Goal: Task Accomplishment & Management: Complete application form

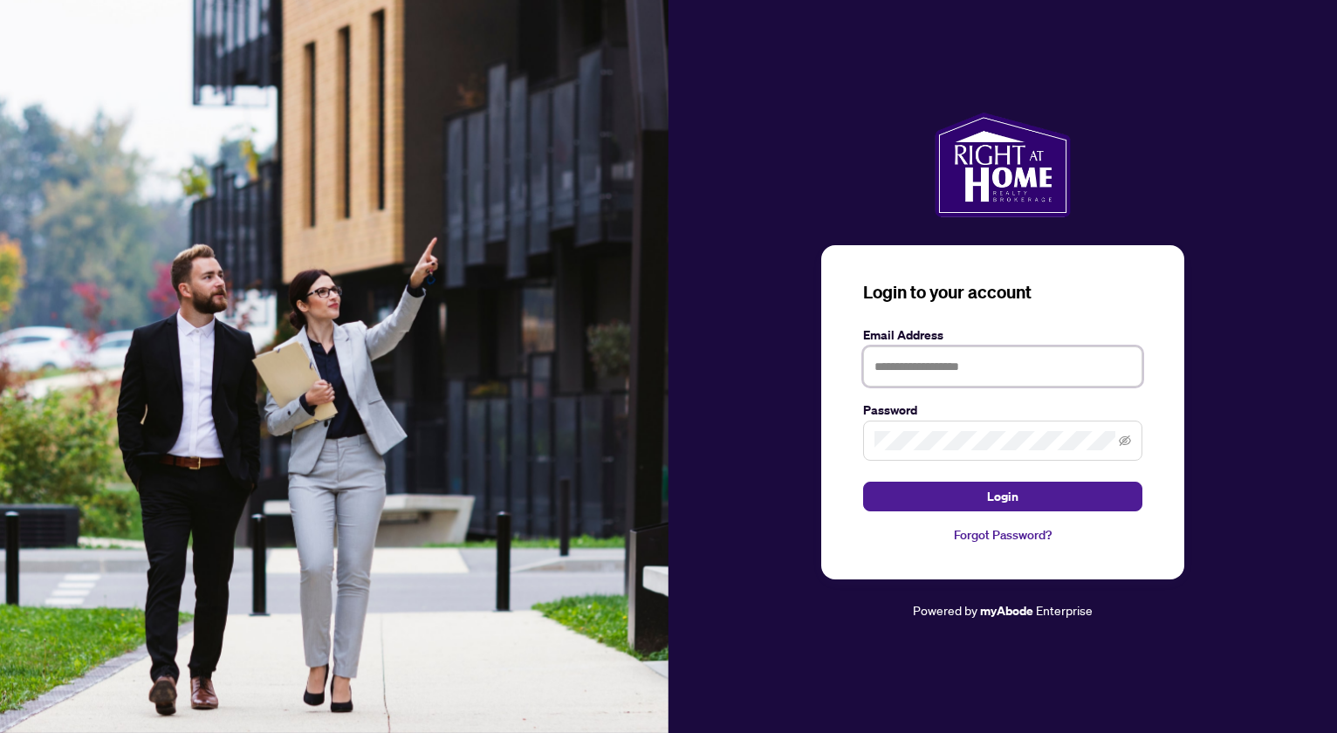
click at [910, 353] on input "text" at bounding box center [1002, 366] width 279 height 40
type input "**********"
click at [863, 482] on button "Login" at bounding box center [1002, 497] width 279 height 30
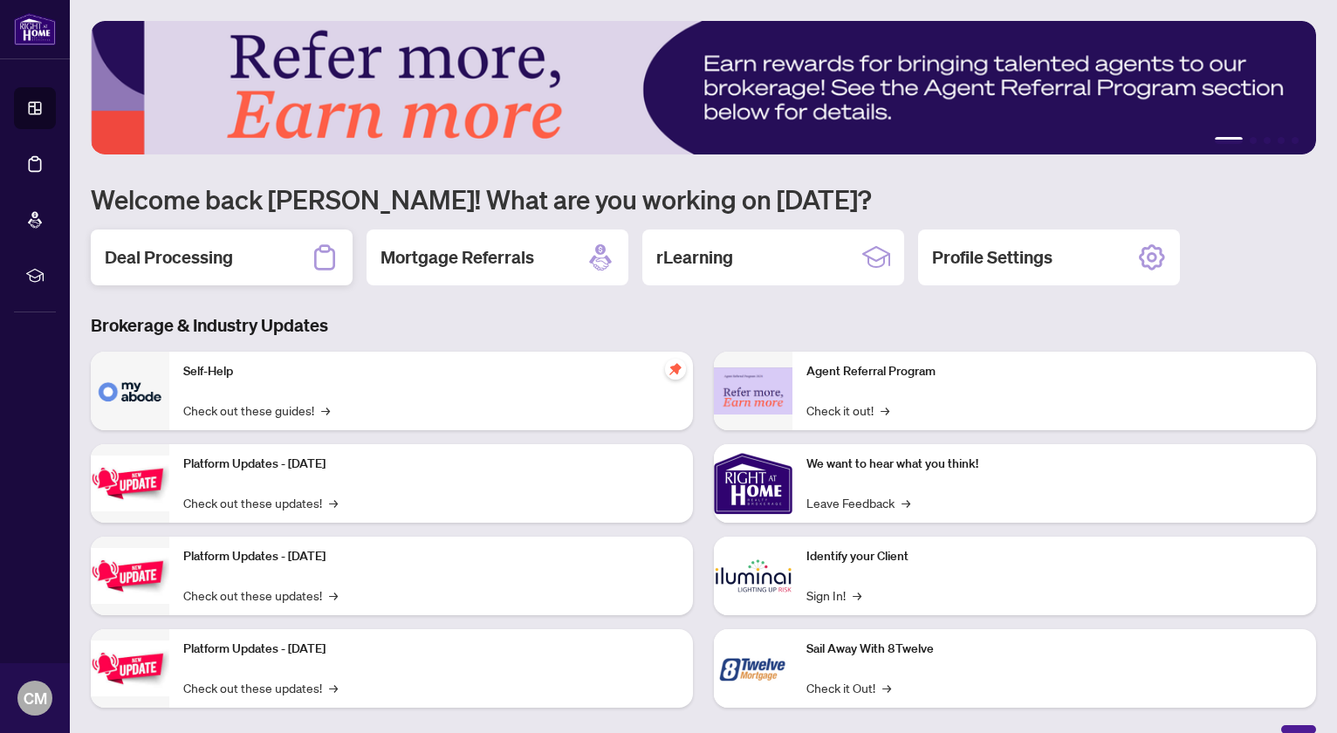
click at [232, 263] on div "Deal Processing" at bounding box center [222, 258] width 262 height 56
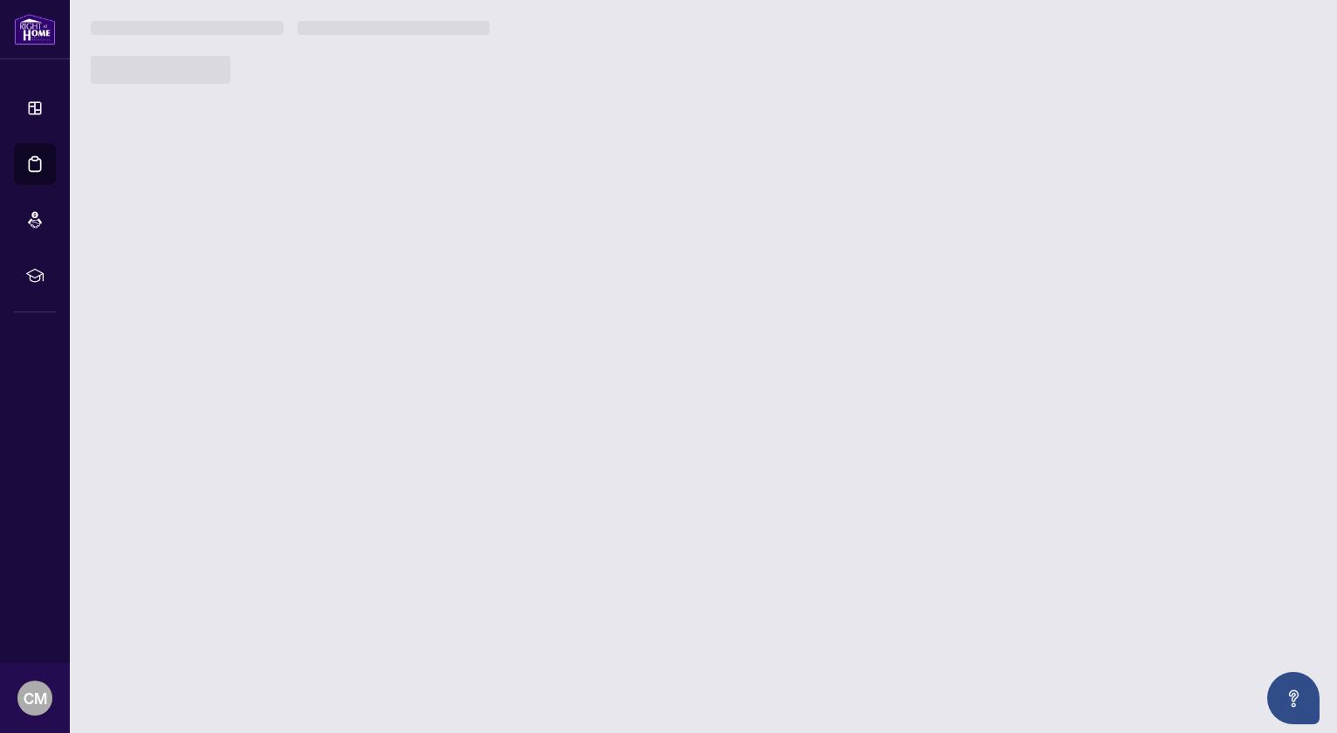
click at [234, 263] on main "1 2 3 4 5 Welcome back [PERSON_NAME]! What are you working on [DATE]? Deal Proc…" at bounding box center [703, 366] width 1267 height 733
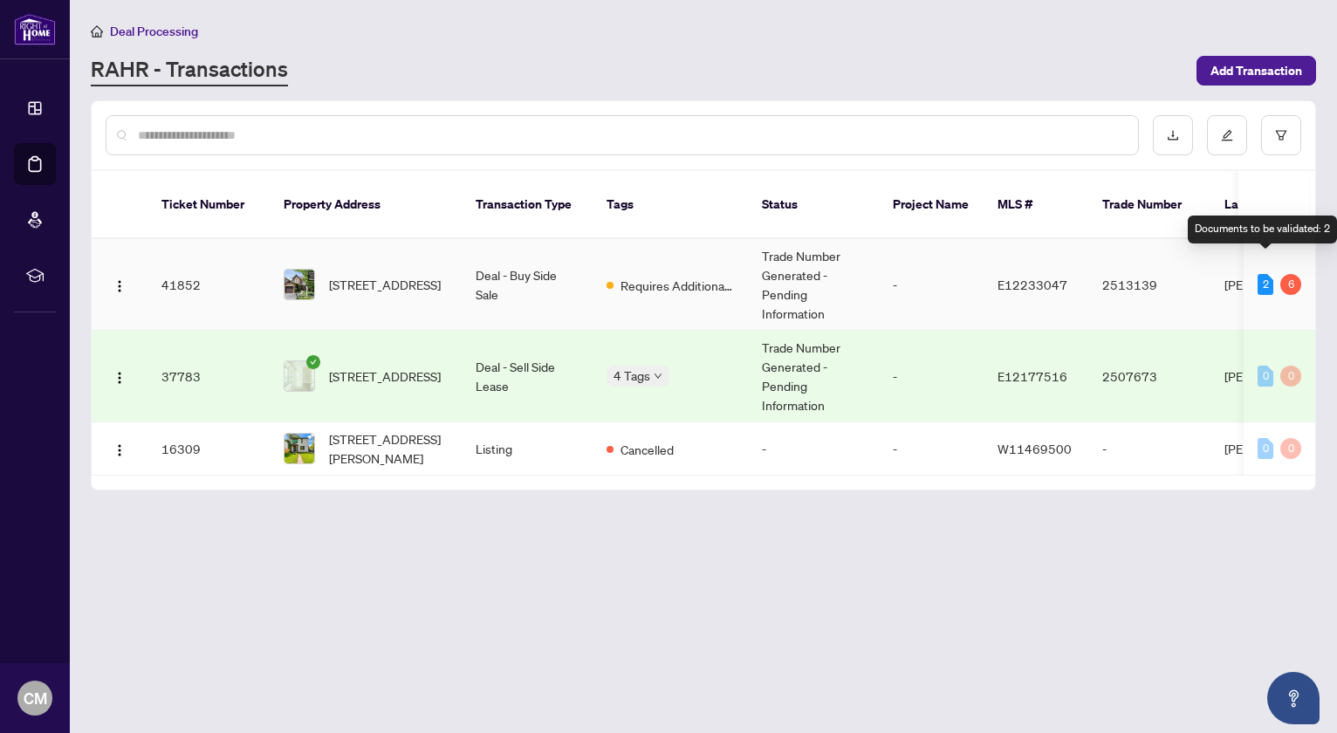
click at [1264, 274] on div "2" at bounding box center [1265, 284] width 16 height 21
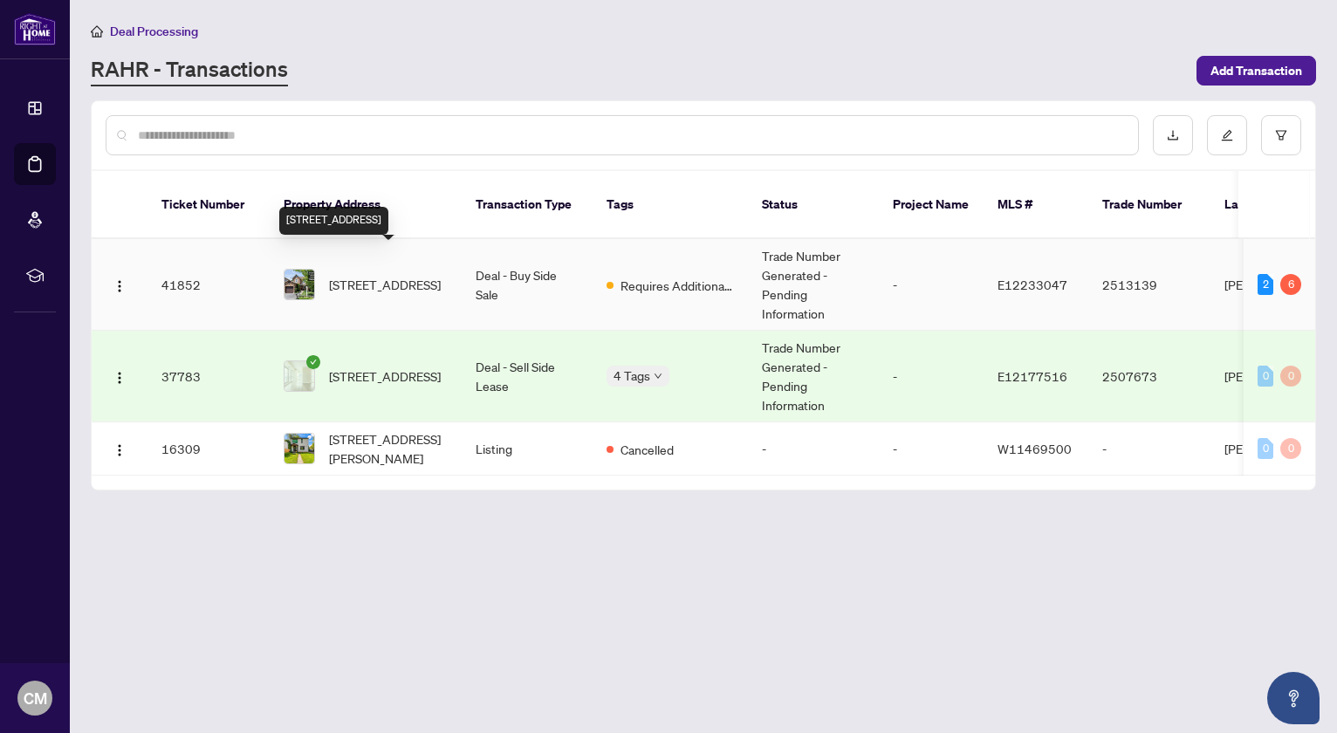
click at [405, 275] on span "[STREET_ADDRESS]" at bounding box center [385, 284] width 112 height 19
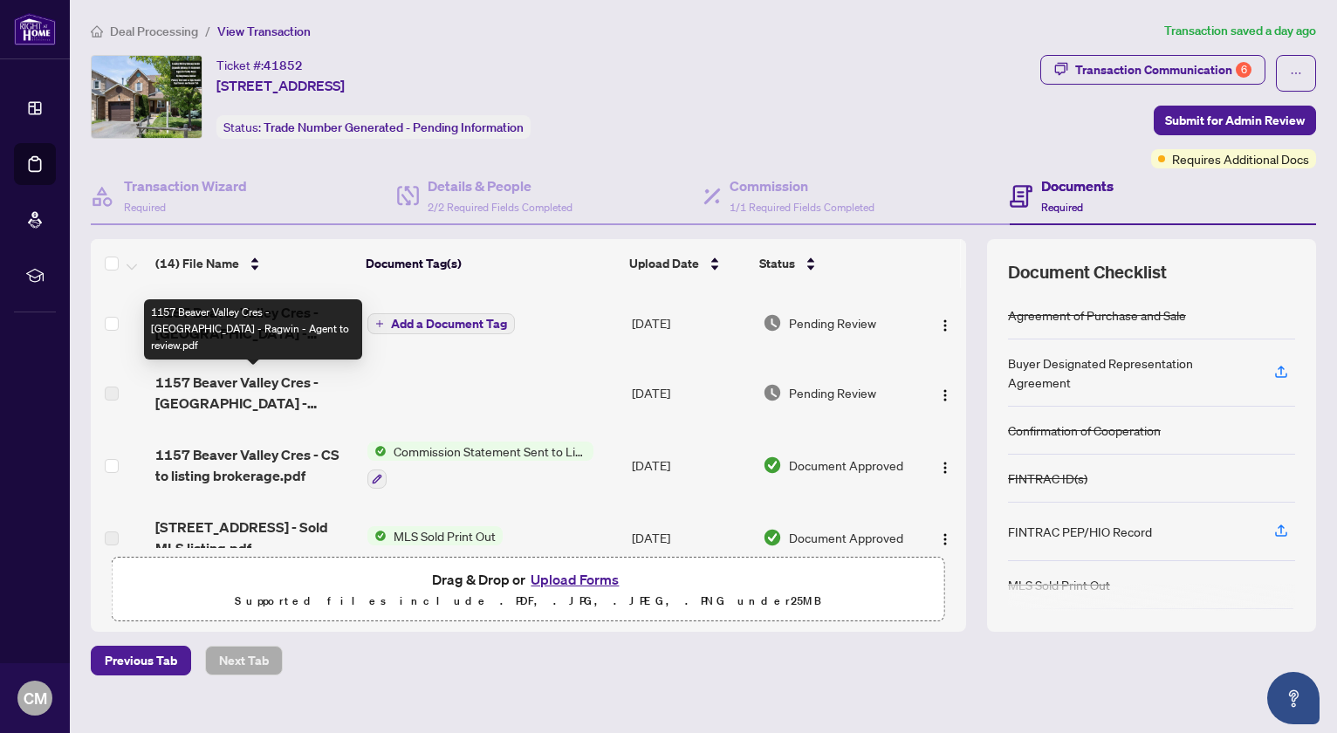
click at [271, 391] on span "1157 Beaver Valley Cres - [GEOGRAPHIC_DATA] - Ragwin - Agent to review.pdf" at bounding box center [254, 393] width 198 height 42
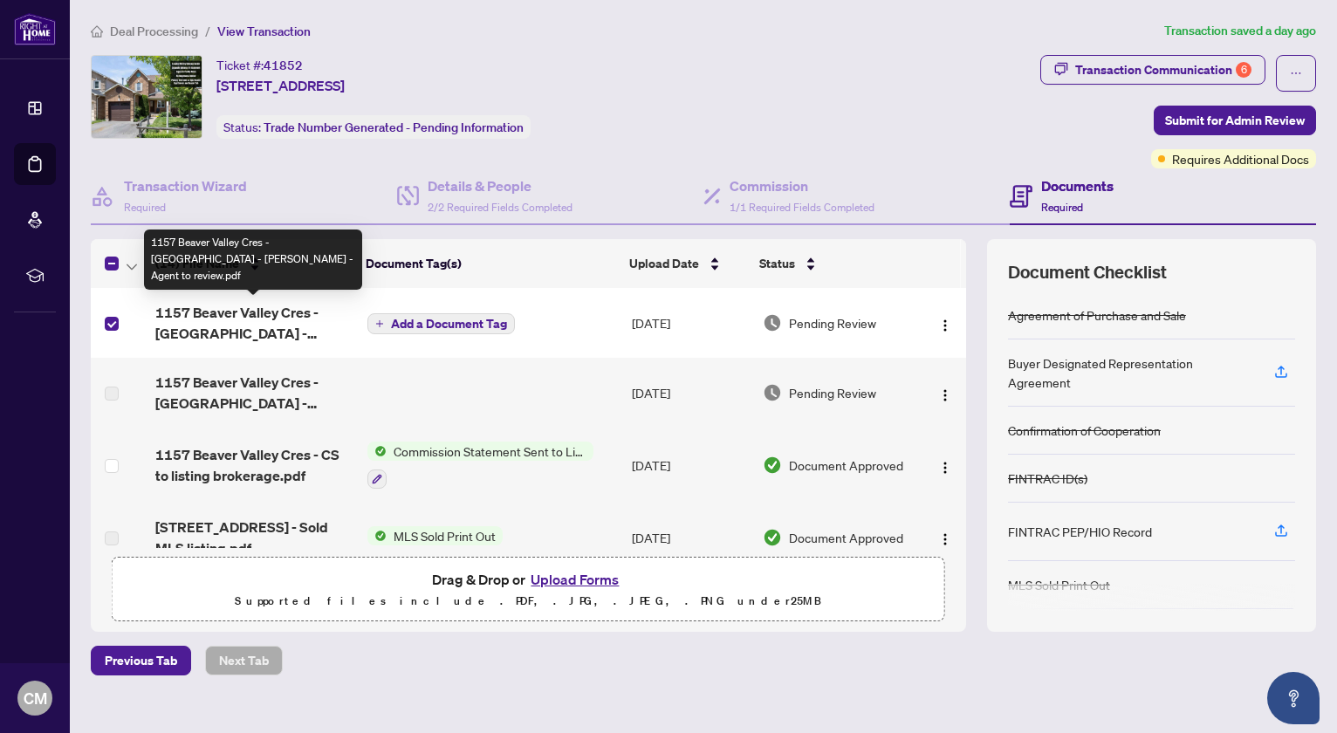
click at [217, 325] on span "1157 Beaver Valley Cres - [GEOGRAPHIC_DATA] - [PERSON_NAME] - Agent to review.p…" at bounding box center [254, 323] width 198 height 42
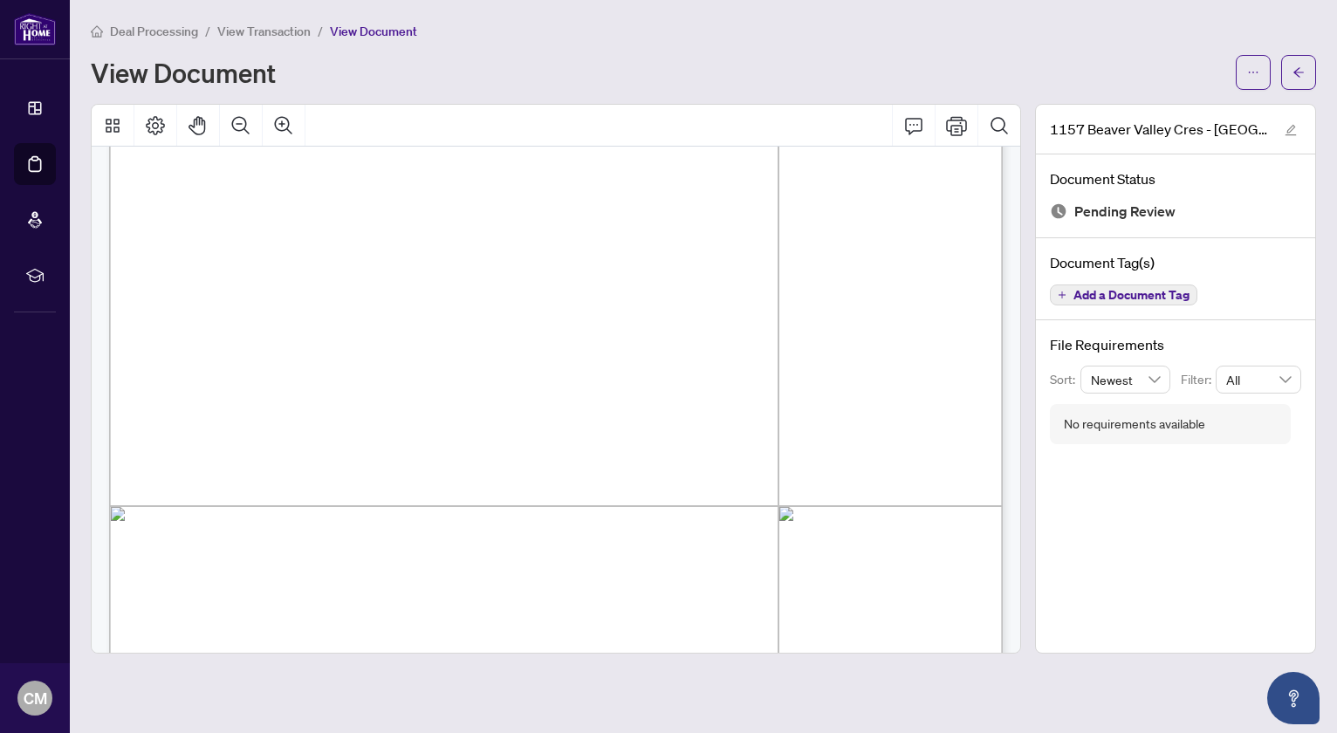
scroll to position [327, 0]
click at [1296, 133] on icon "edit" at bounding box center [1291, 130] width 12 height 12
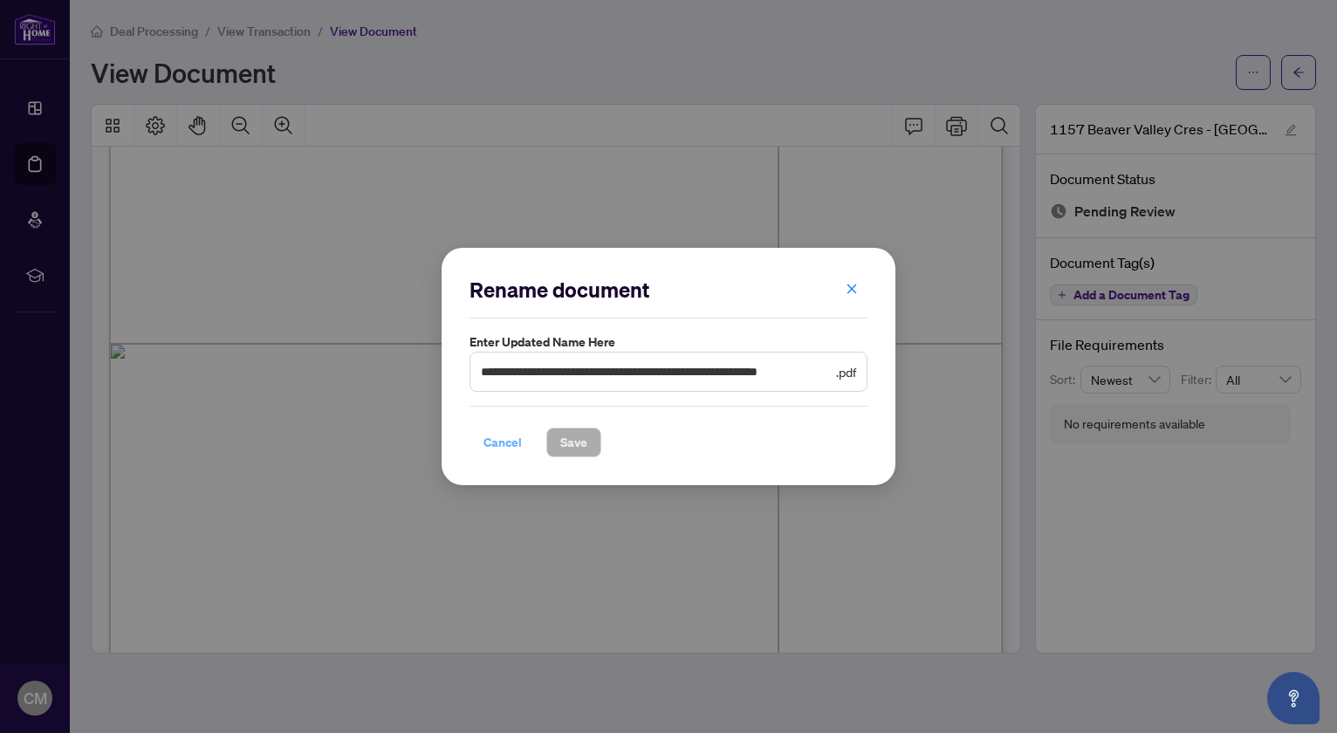
click at [497, 440] on span "Cancel" at bounding box center [502, 442] width 38 height 28
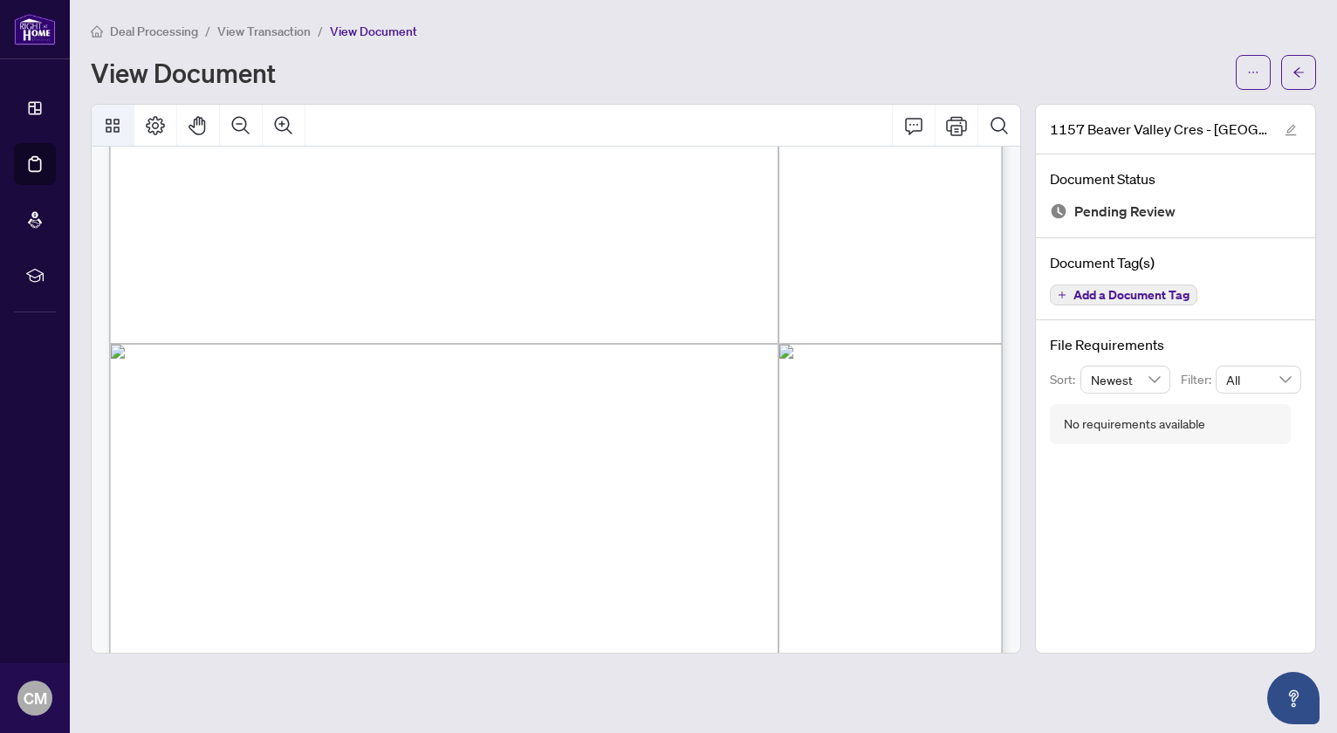
click at [109, 127] on icon "Thumbnails" at bounding box center [112, 125] width 21 height 21
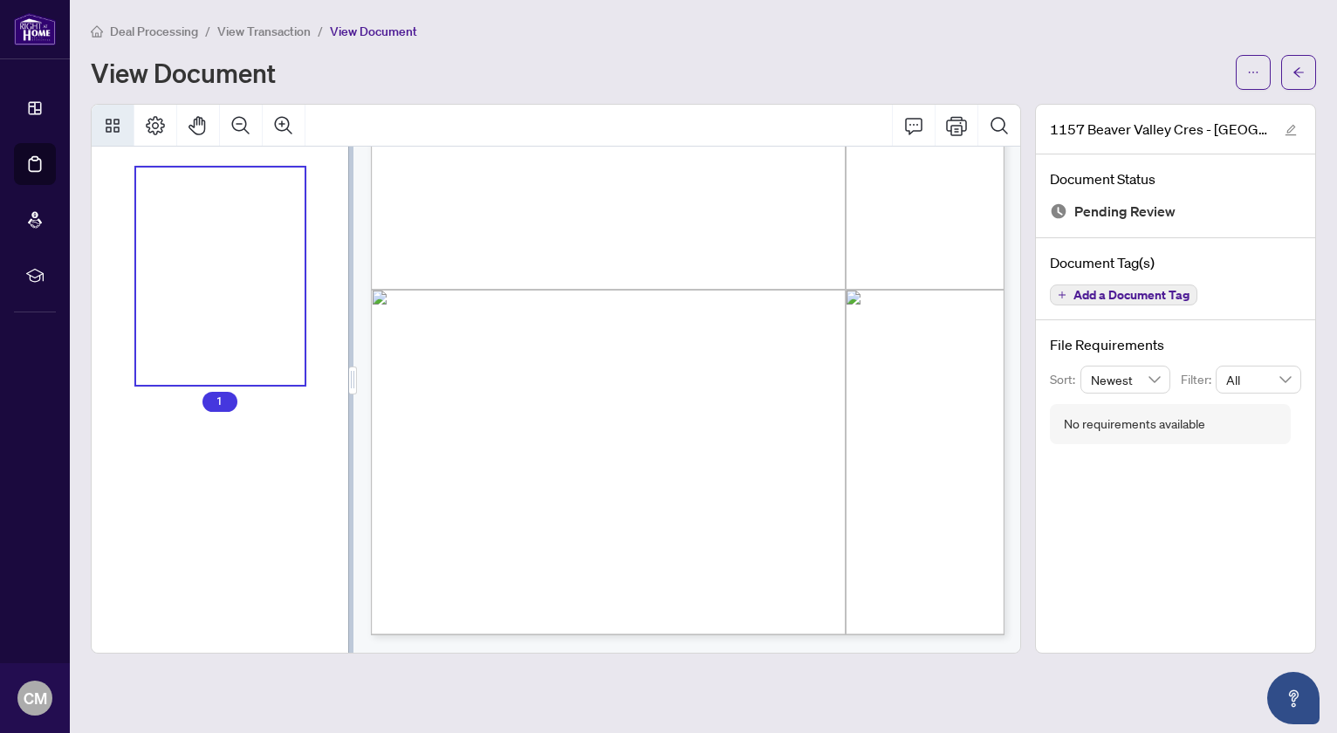
scroll to position [347, 0]
click at [109, 126] on icon "Thumbnails" at bounding box center [113, 126] width 14 height 14
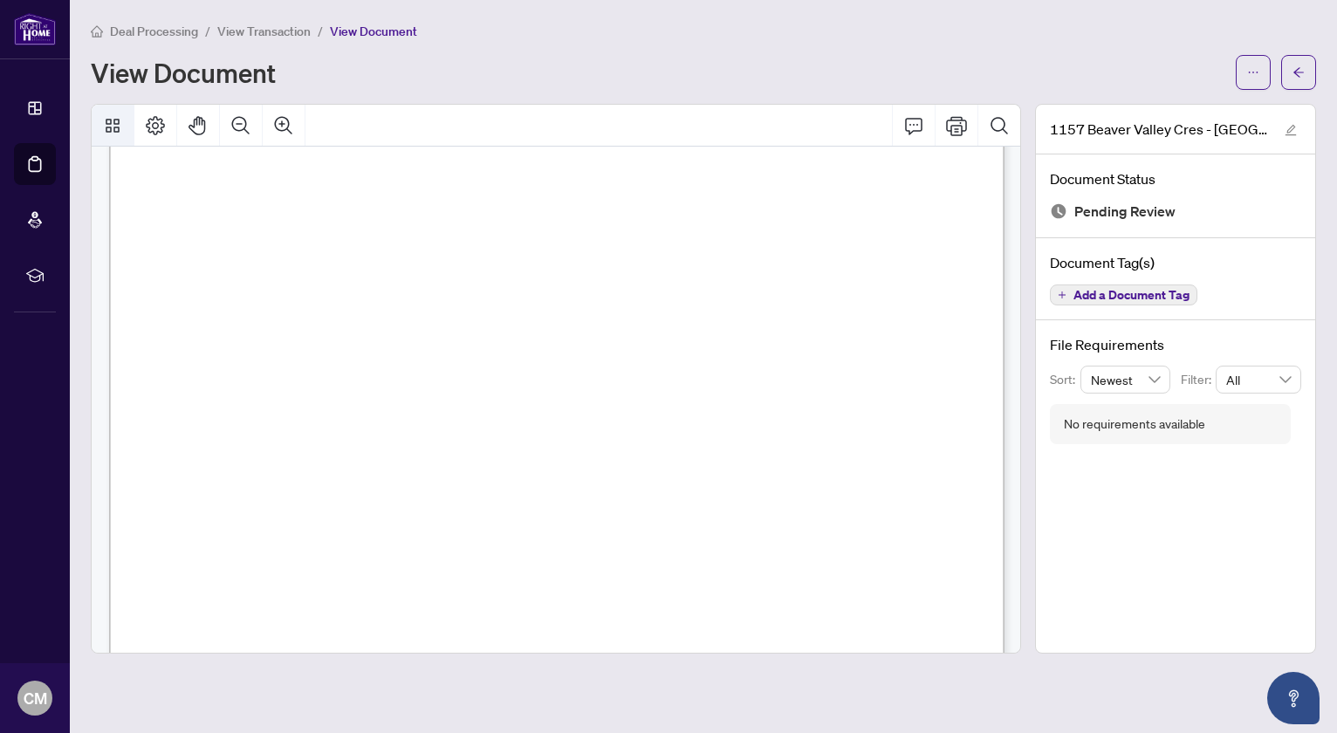
scroll to position [490, 0]
click at [914, 128] on icon "Comment" at bounding box center [913, 125] width 21 height 21
click at [805, 126] on div at bounding box center [556, 126] width 928 height 42
click at [953, 127] on icon "Print" at bounding box center [956, 125] width 21 height 21
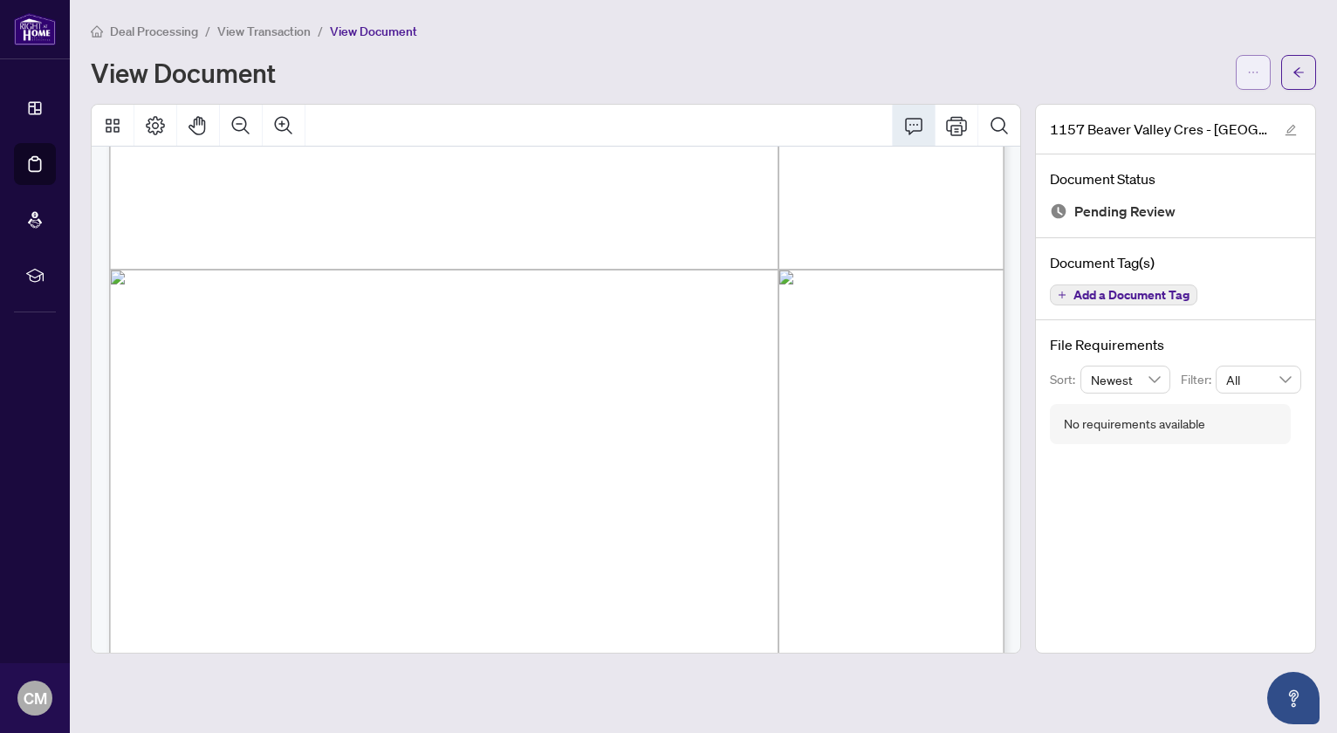
click at [1255, 69] on icon "ellipsis" at bounding box center [1253, 72] width 12 height 12
click at [709, 41] on div "Deal Processing / View Transaction / View Document View Document" at bounding box center [703, 55] width 1225 height 69
click at [959, 119] on icon "Print" at bounding box center [956, 125] width 21 height 19
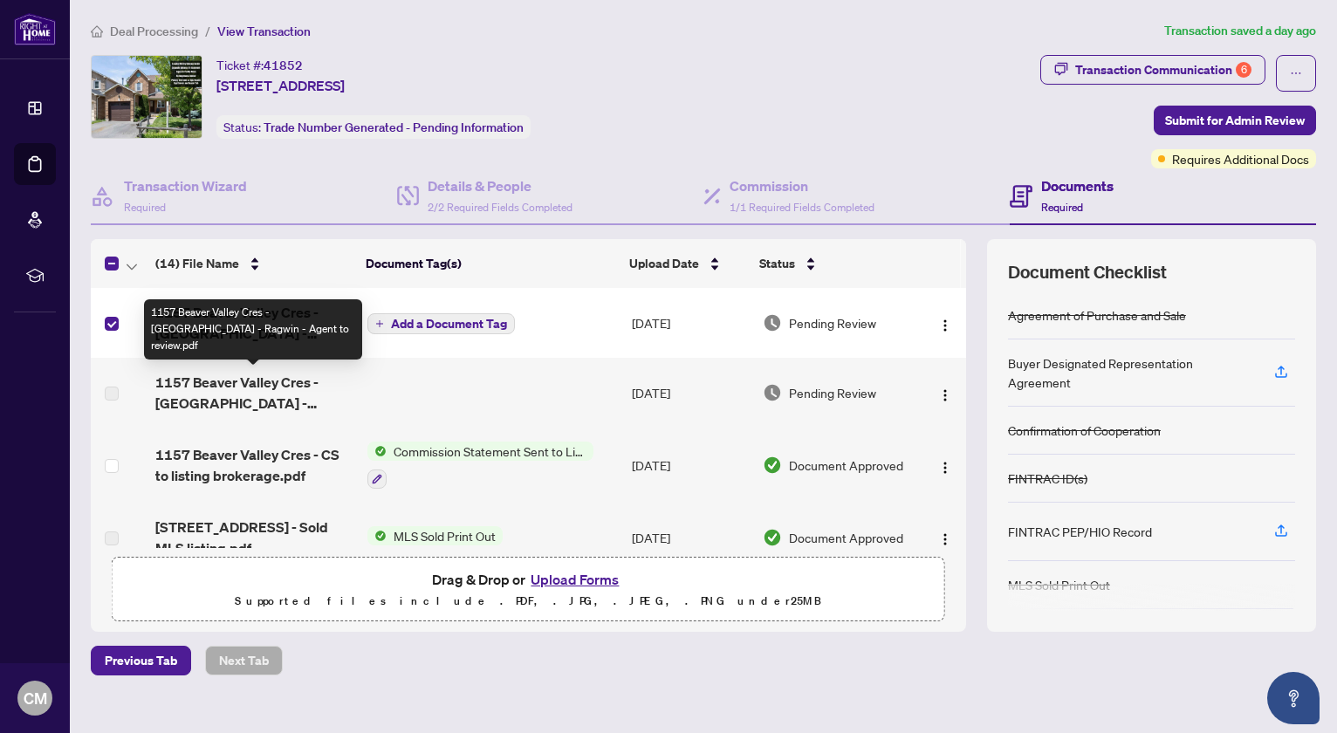
click at [249, 326] on div "1157 Beaver Valley Cres - [GEOGRAPHIC_DATA] - Ragwin - Agent to review.pdf" at bounding box center [253, 329] width 218 height 60
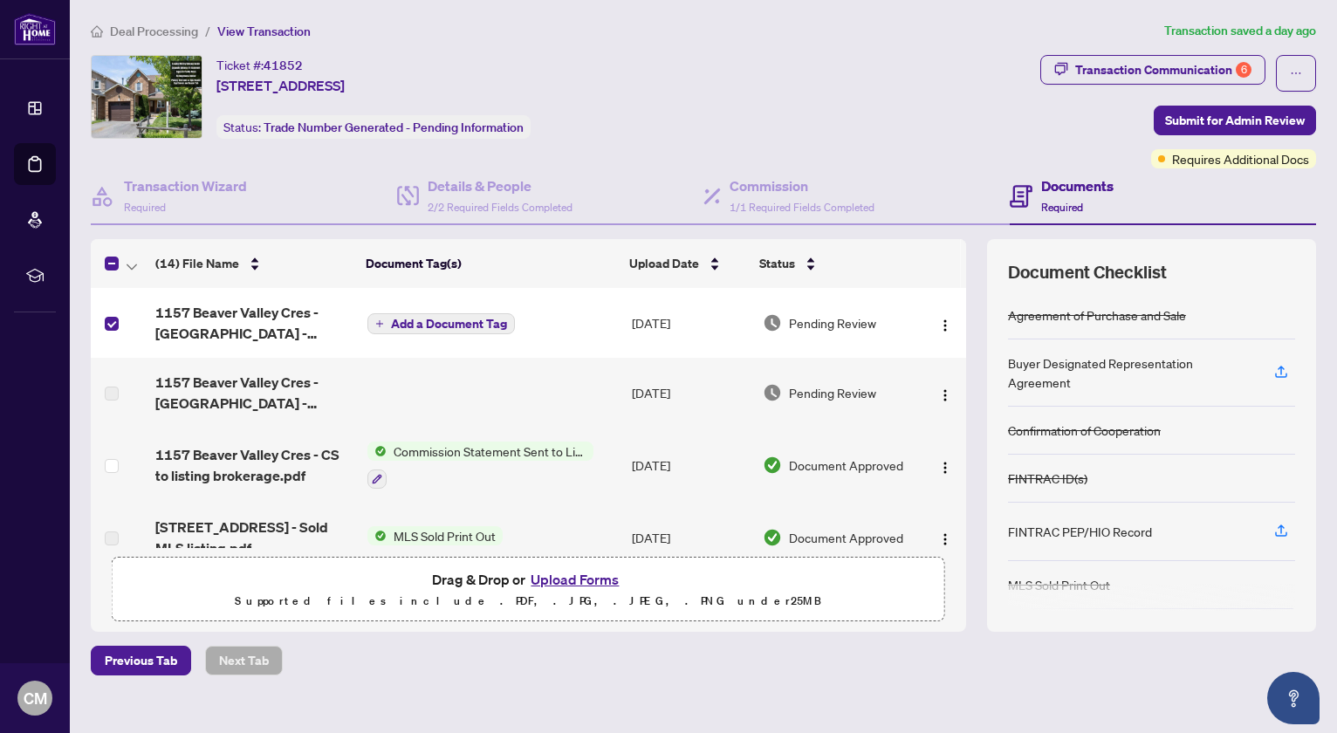
click at [578, 576] on button "Upload Forms" at bounding box center [574, 579] width 99 height 23
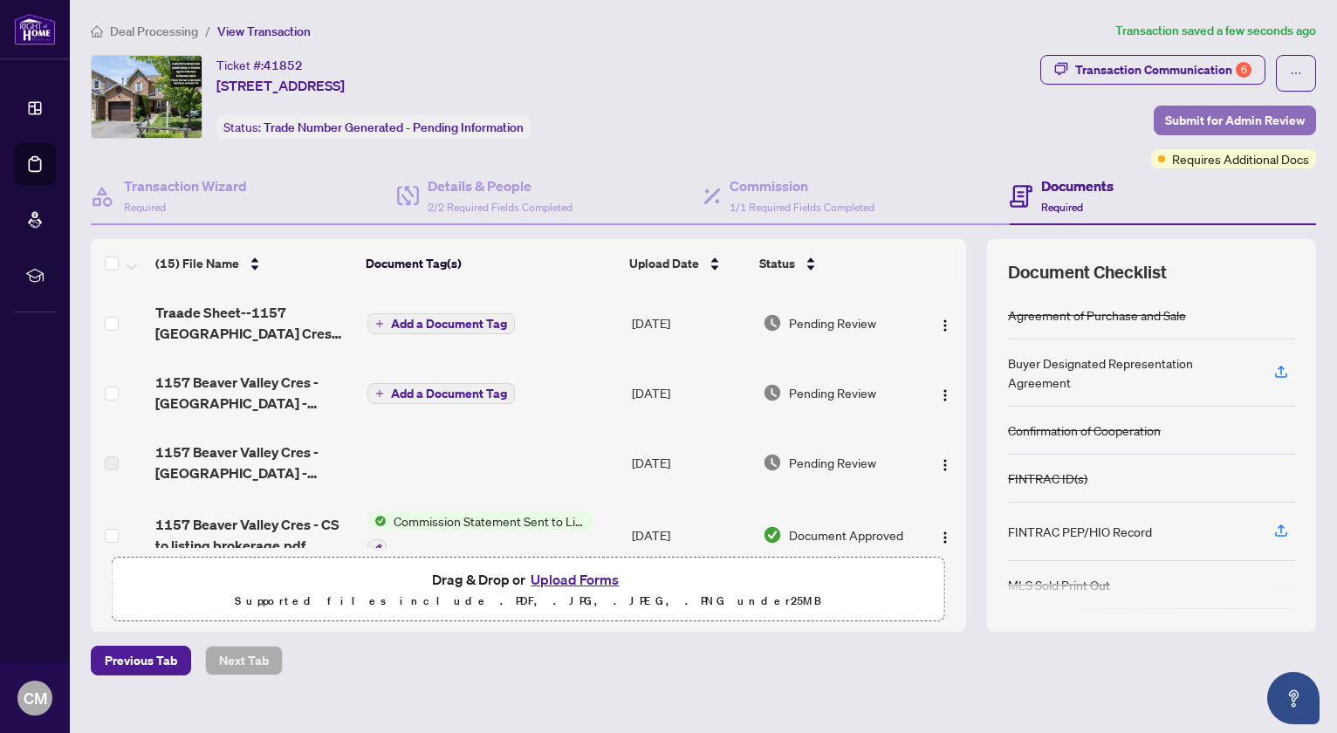
click at [1222, 121] on span "Submit for Admin Review" at bounding box center [1235, 120] width 140 height 28
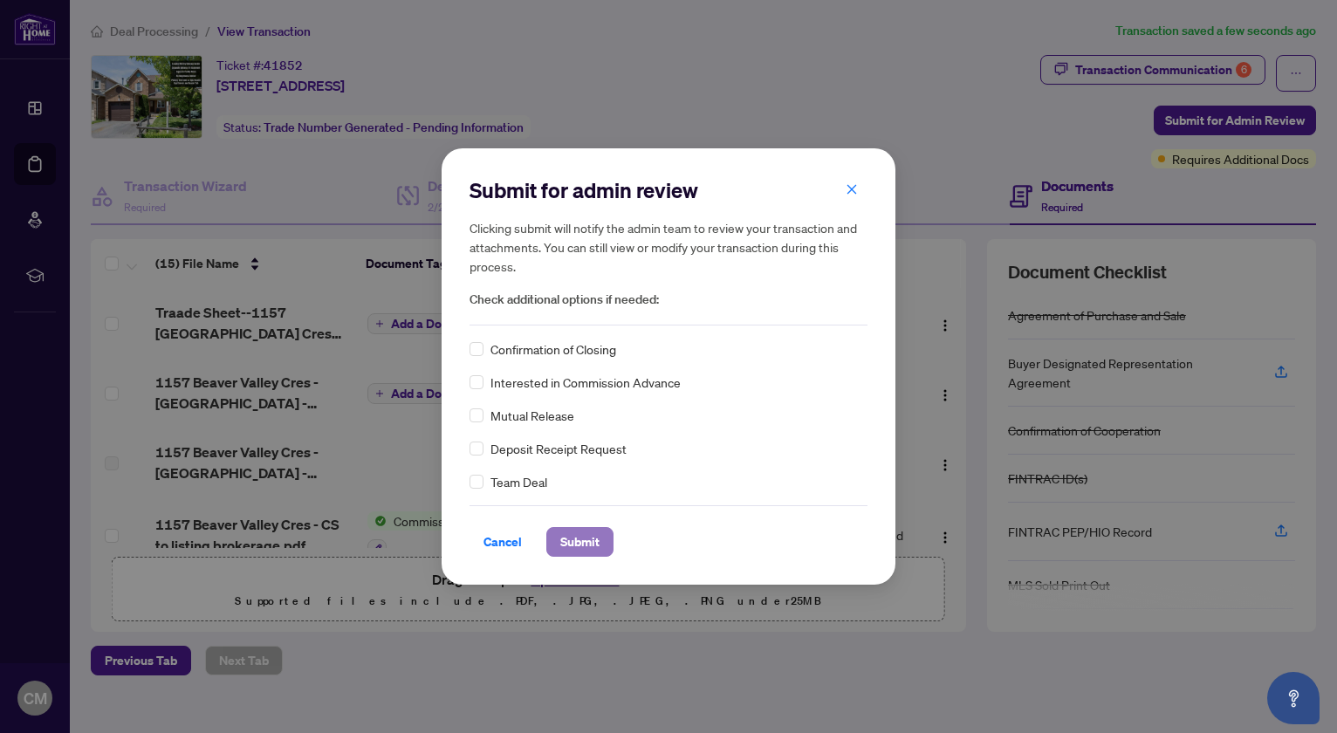
click at [582, 548] on span "Submit" at bounding box center [579, 542] width 39 height 28
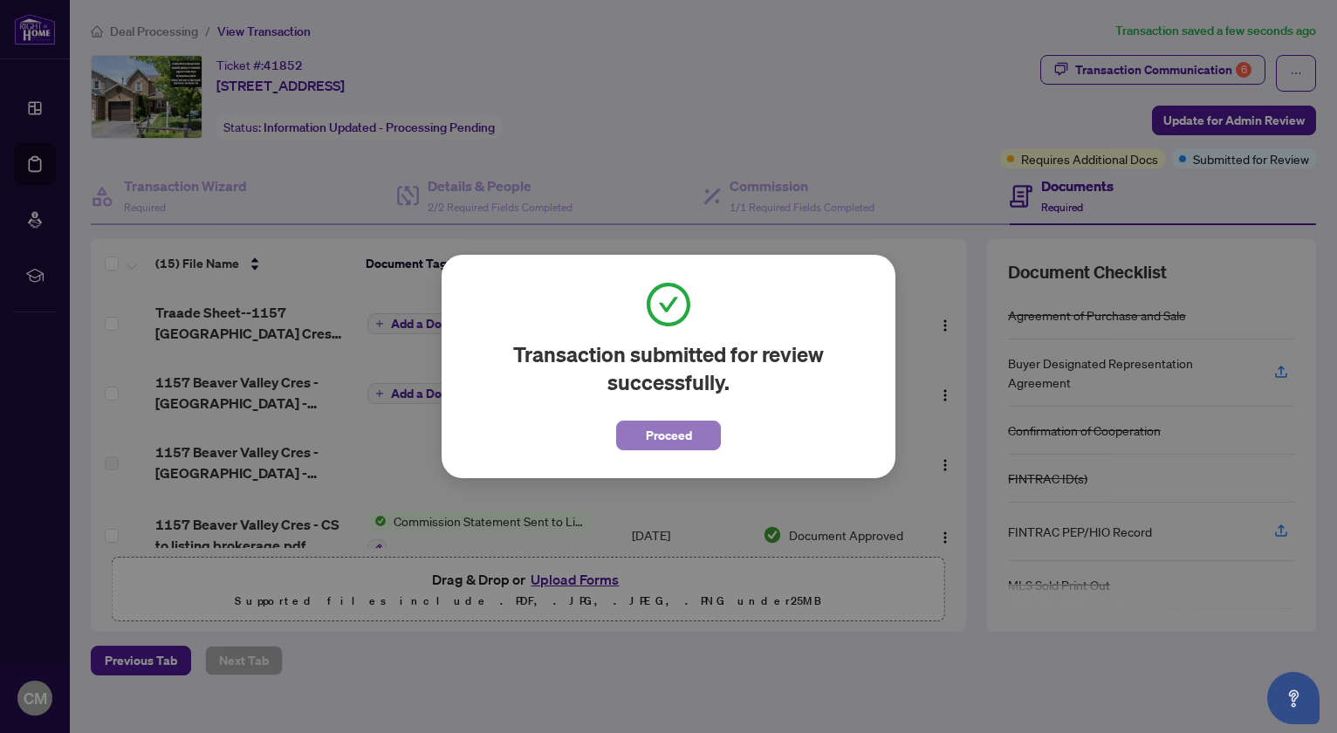
click at [700, 430] on button "Proceed" at bounding box center [668, 436] width 105 height 30
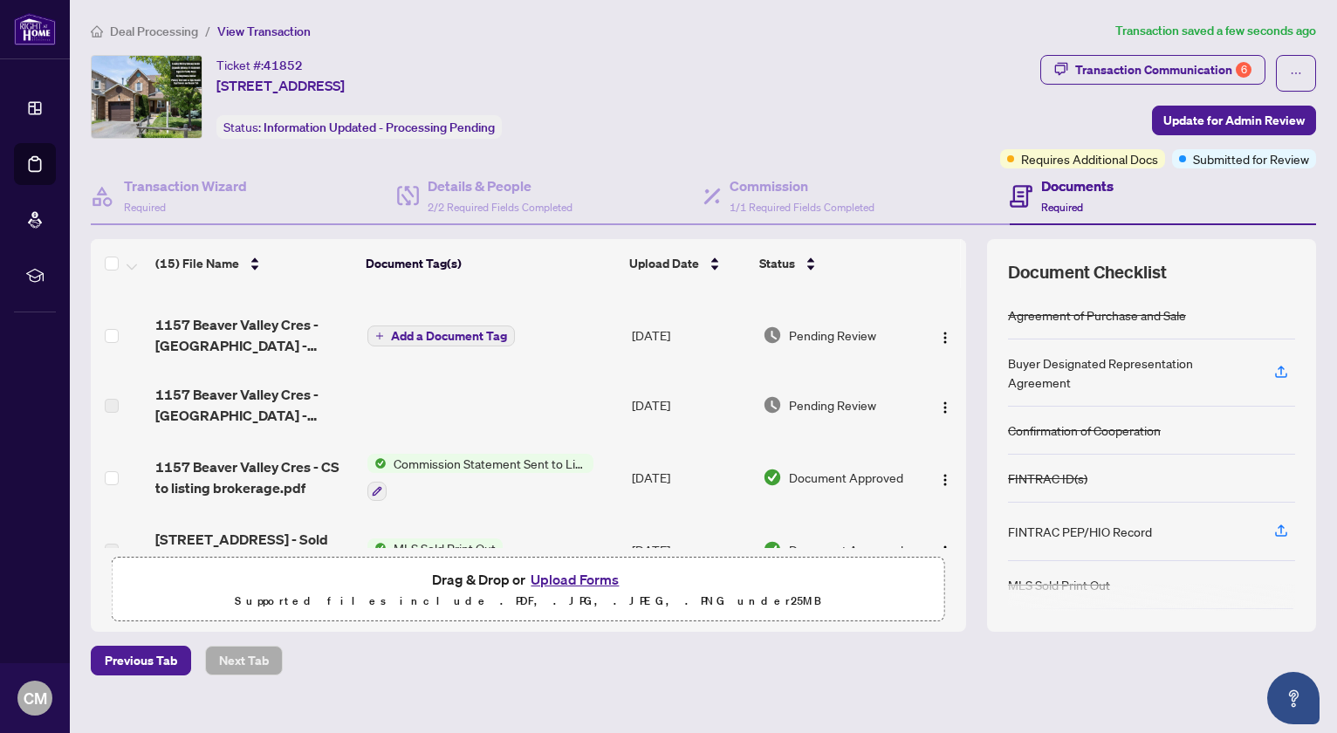
scroll to position [17, 0]
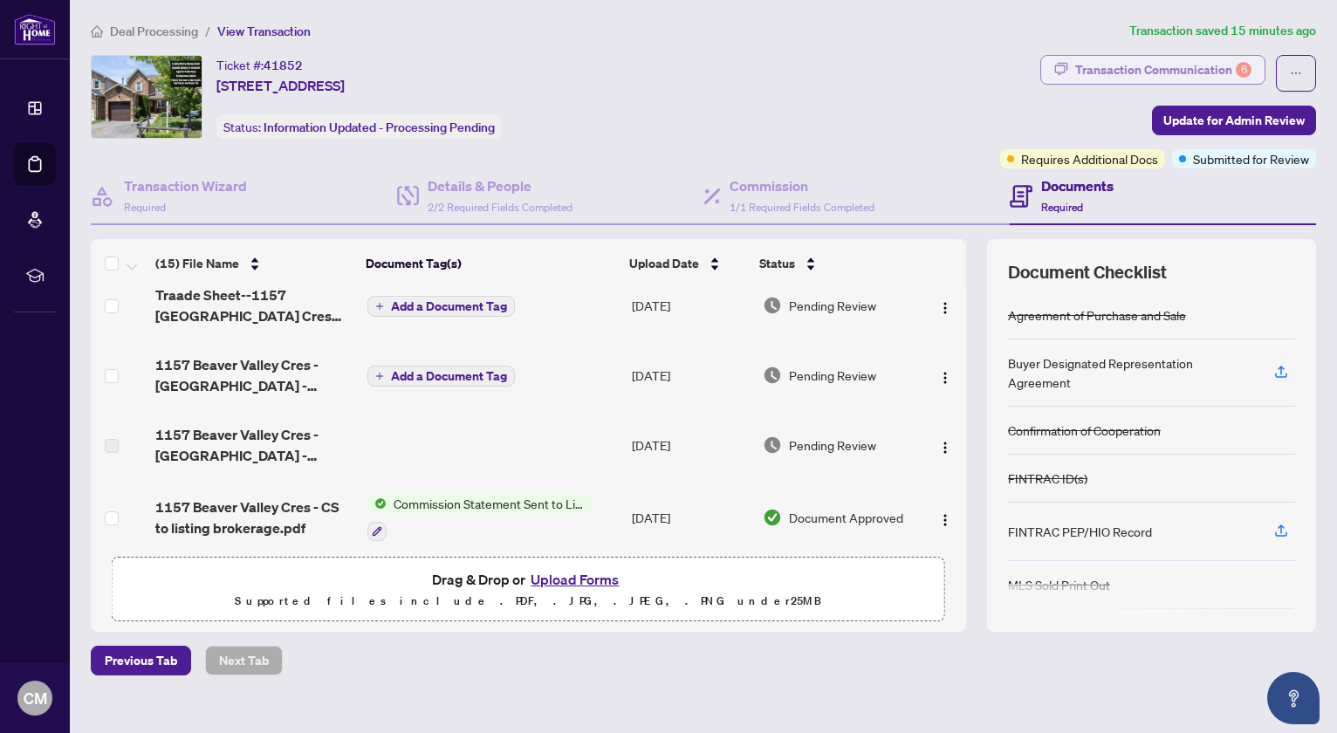
click at [1163, 68] on div "Transaction Communication 6" at bounding box center [1163, 70] width 176 height 28
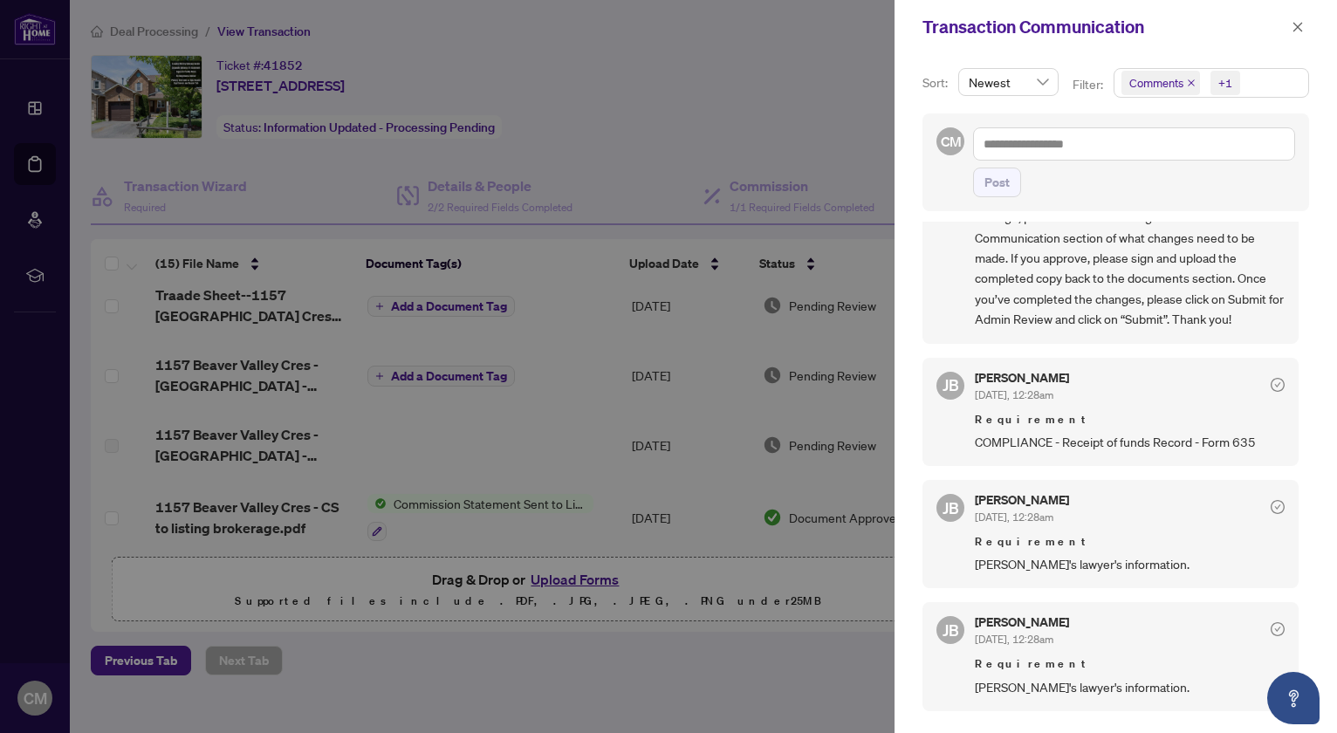
scroll to position [0, 0]
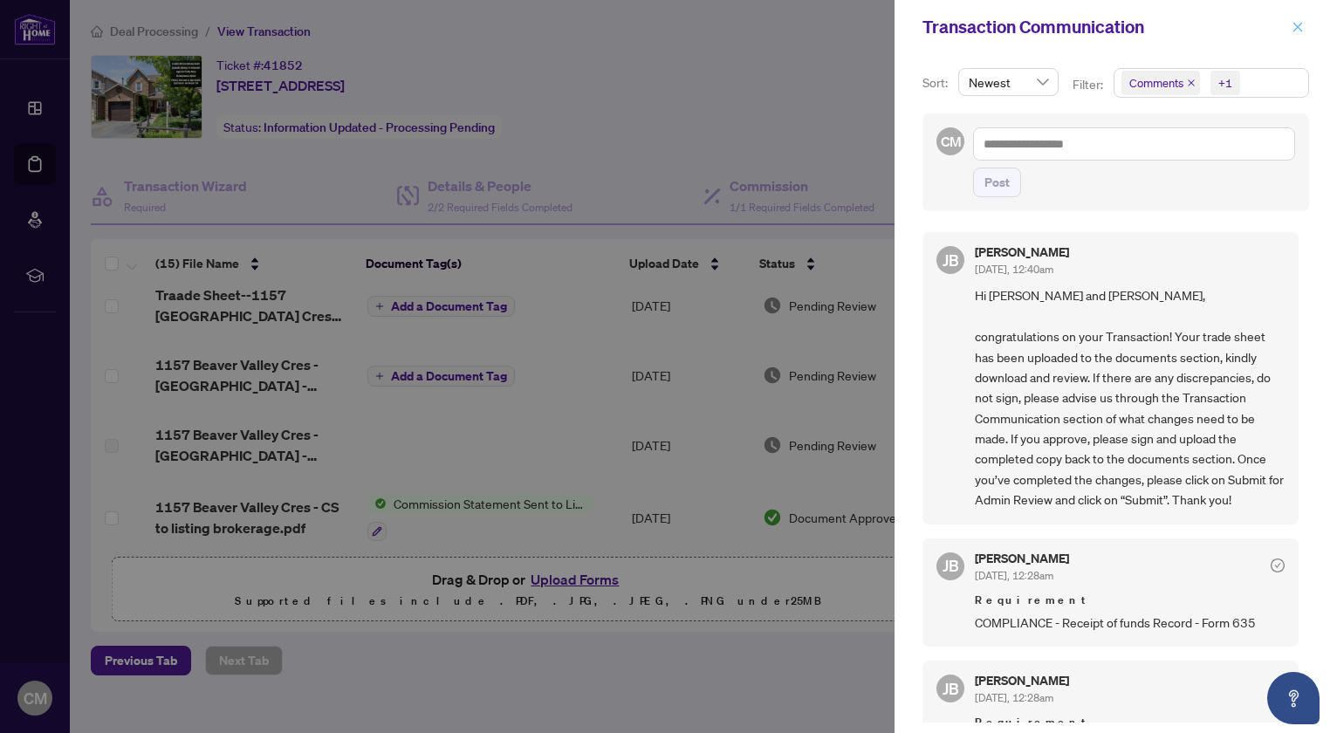
click at [1301, 27] on icon "close" at bounding box center [1298, 27] width 12 height 12
